Goal: Information Seeking & Learning: Learn about a topic

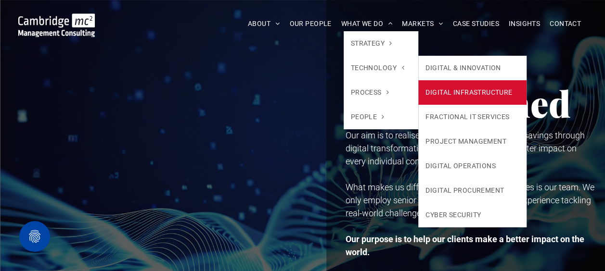
click at [482, 89] on link "DIGITAL INFRASTRUCTURE" at bounding box center [472, 92] width 108 height 25
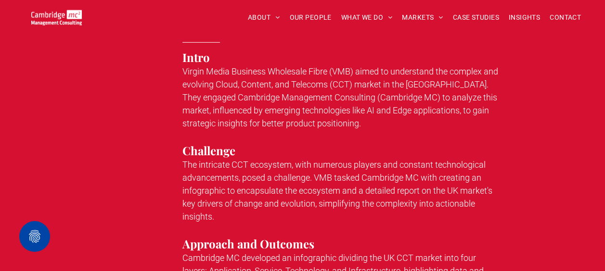
scroll to position [1299, 0]
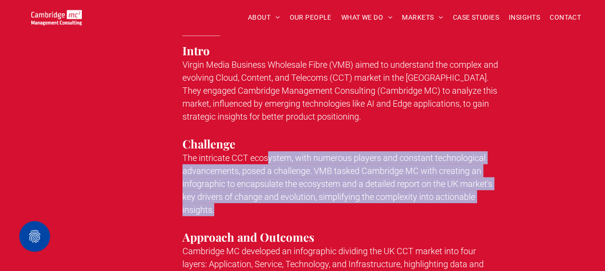
drag, startPoint x: 267, startPoint y: 137, endPoint x: 380, endPoint y: 188, distance: 124.1
click at [380, 188] on p "The intricate CCT ecosystem, with numerous players and constant technological a…" at bounding box center [341, 184] width 318 height 65
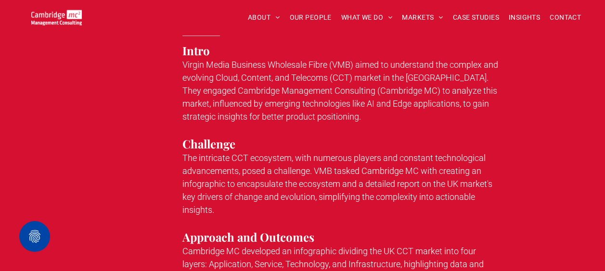
drag, startPoint x: 380, startPoint y: 188, endPoint x: 344, endPoint y: 196, distance: 37.0
click at [344, 217] on p at bounding box center [341, 223] width 318 height 13
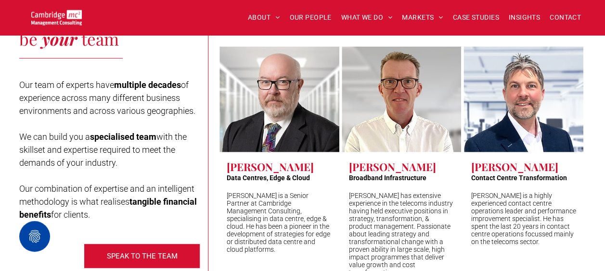
scroll to position [3080, 0]
